Goal: Information Seeking & Learning: Check status

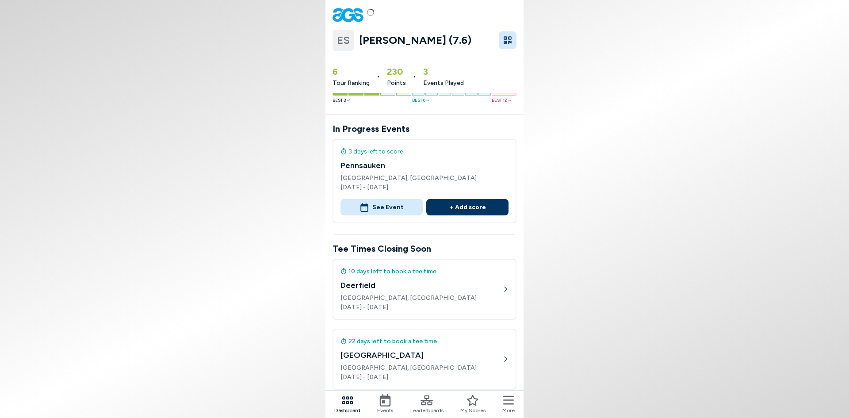
click at [396, 213] on button "See Event" at bounding box center [381, 207] width 82 height 16
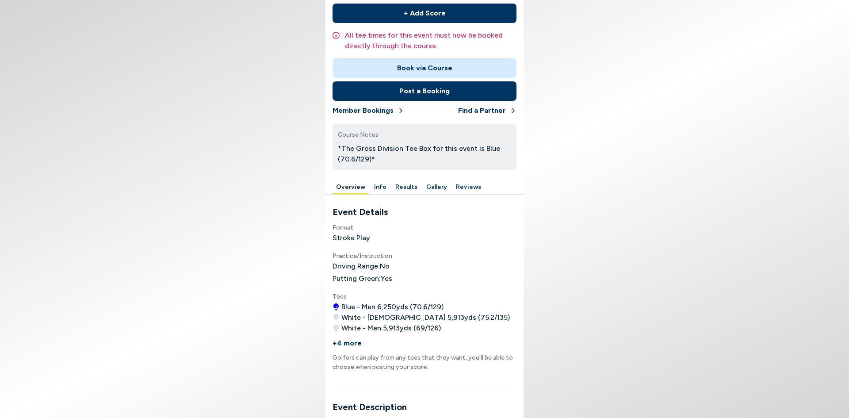
click at [406, 190] on button "Results" at bounding box center [406, 187] width 29 height 14
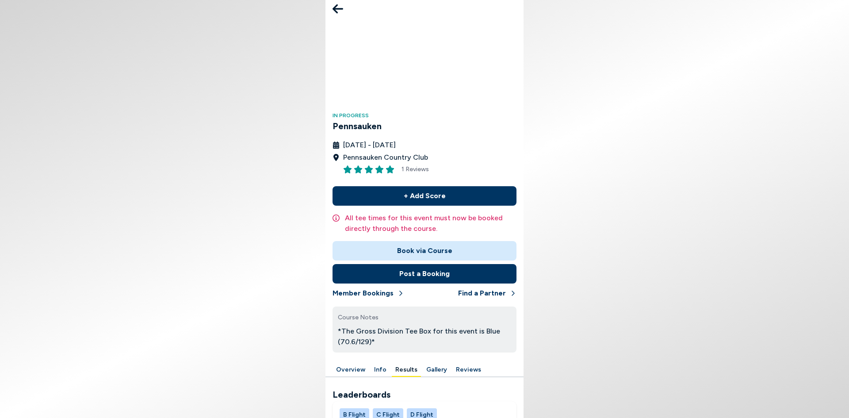
scroll to position [29, 0]
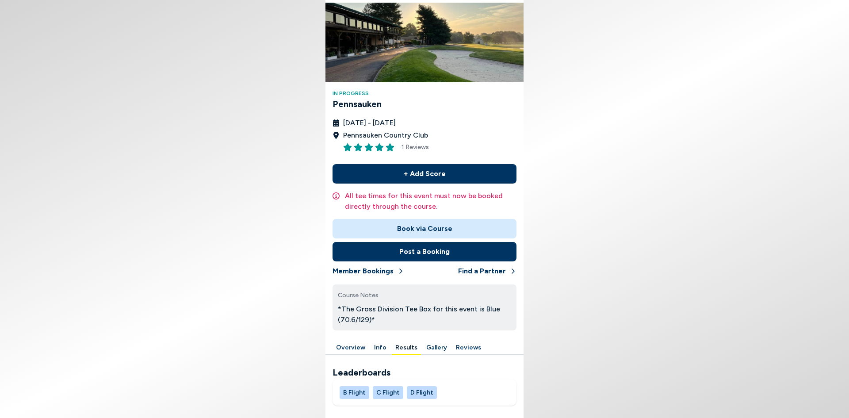
click at [385, 394] on button "C Flight" at bounding box center [388, 392] width 31 height 13
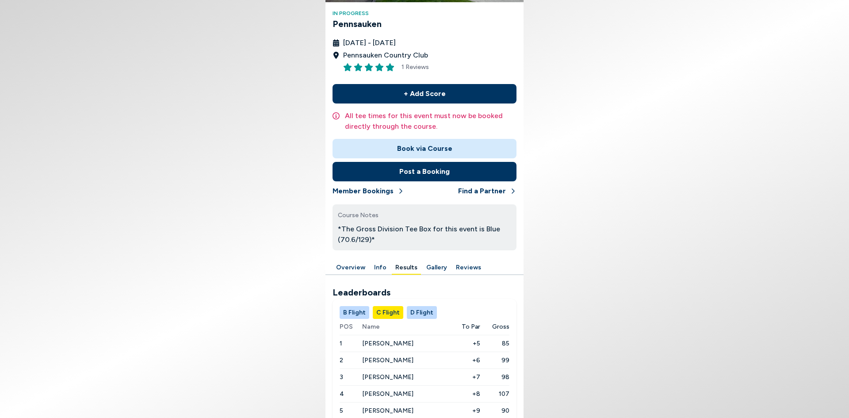
scroll to position [154, 0]
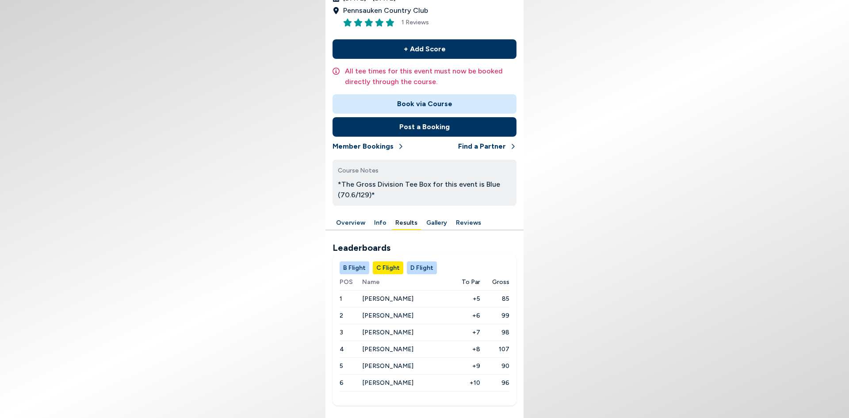
click at [421, 266] on button "D Flight" at bounding box center [422, 267] width 30 height 13
click at [348, 270] on button "B Flight" at bounding box center [355, 267] width 30 height 13
click at [374, 225] on button "Info" at bounding box center [380, 223] width 19 height 14
click at [361, 221] on div "In Progress Pennsauken [DATE] - [DATE] Pennsauken Country Club 1 Reviews + Add …" at bounding box center [424, 142] width 198 height 542
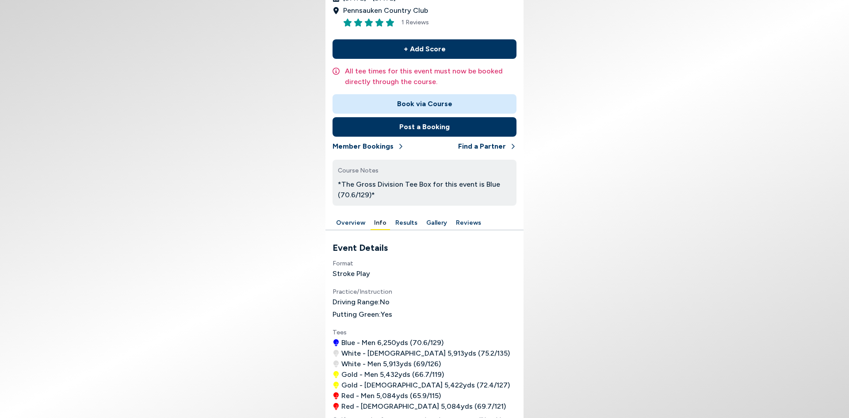
scroll to position [7, 0]
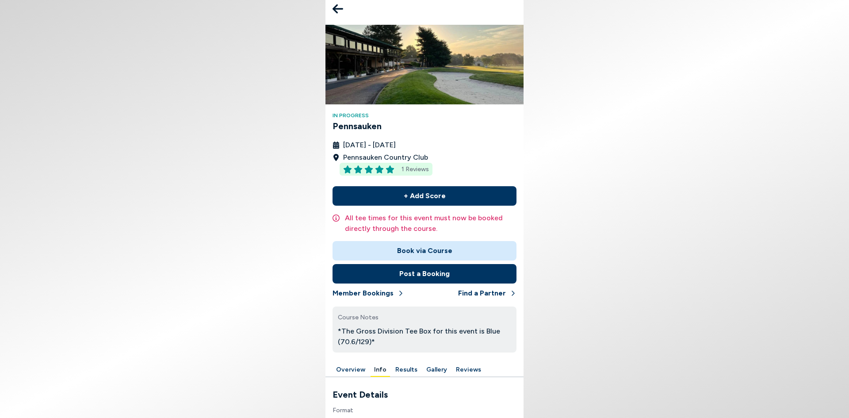
click at [421, 168] on span "1 Reviews" at bounding box center [414, 168] width 27 height 9
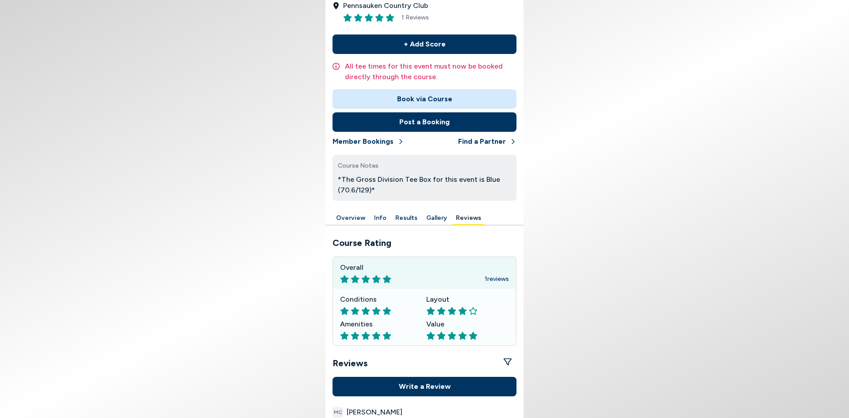
scroll to position [333, 0]
